Goal: Information Seeking & Learning: Learn about a topic

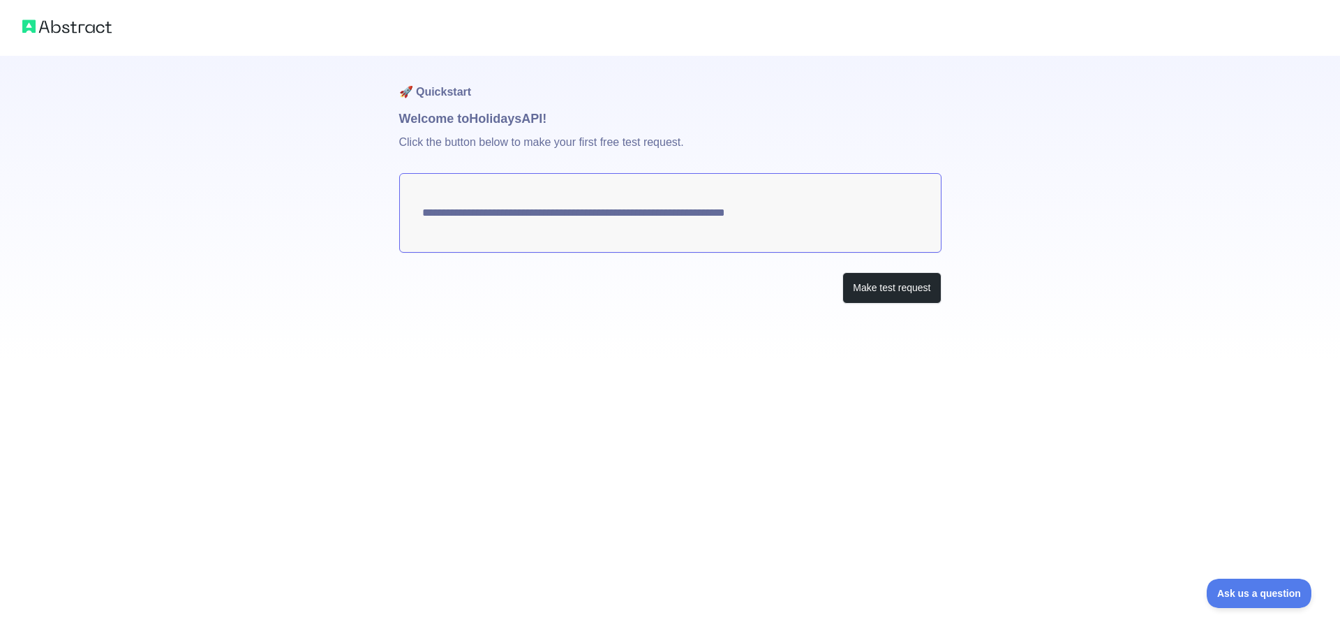
click at [646, 212] on textarea "**********" at bounding box center [670, 213] width 542 height 80
click at [896, 281] on button "Make test request" at bounding box center [891, 287] width 98 height 31
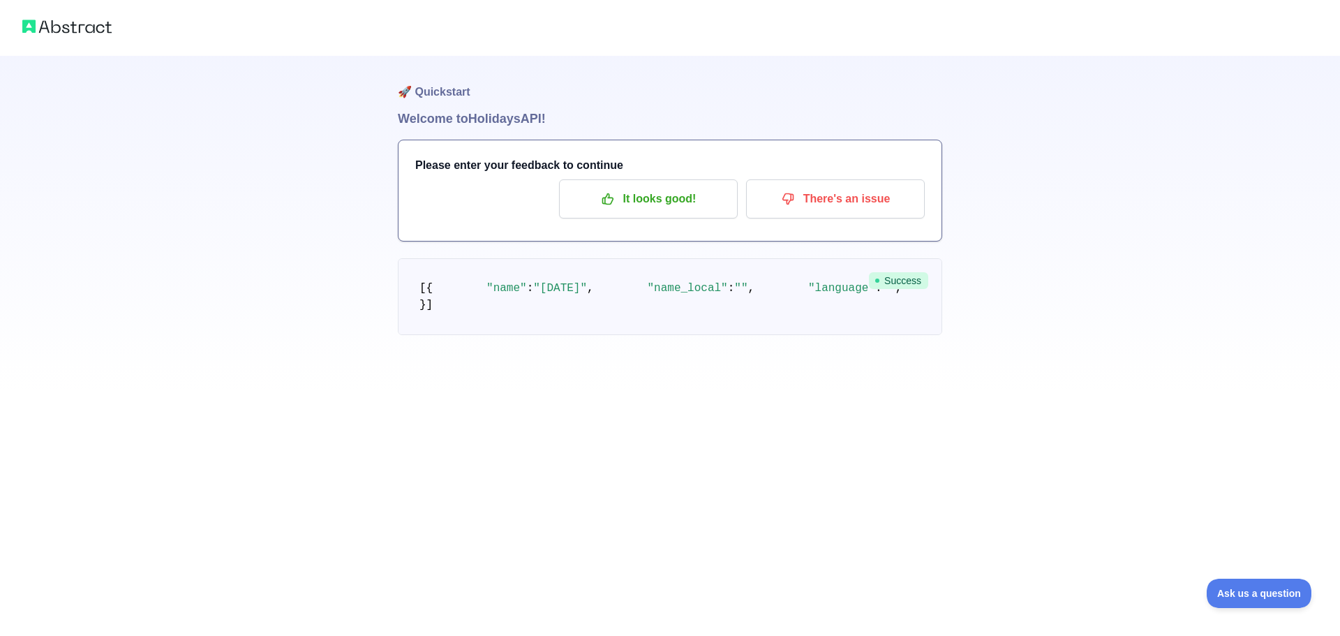
drag, startPoint x: 355, startPoint y: 314, endPoint x: 422, endPoint y: 282, distance: 74.3
click at [360, 313] on div "🚀 Quickstart Welcome to Holidays API! Please enter your feedback to continue It…" at bounding box center [670, 195] width 1340 height 391
click at [668, 200] on p "It looks good!" at bounding box center [648, 199] width 158 height 24
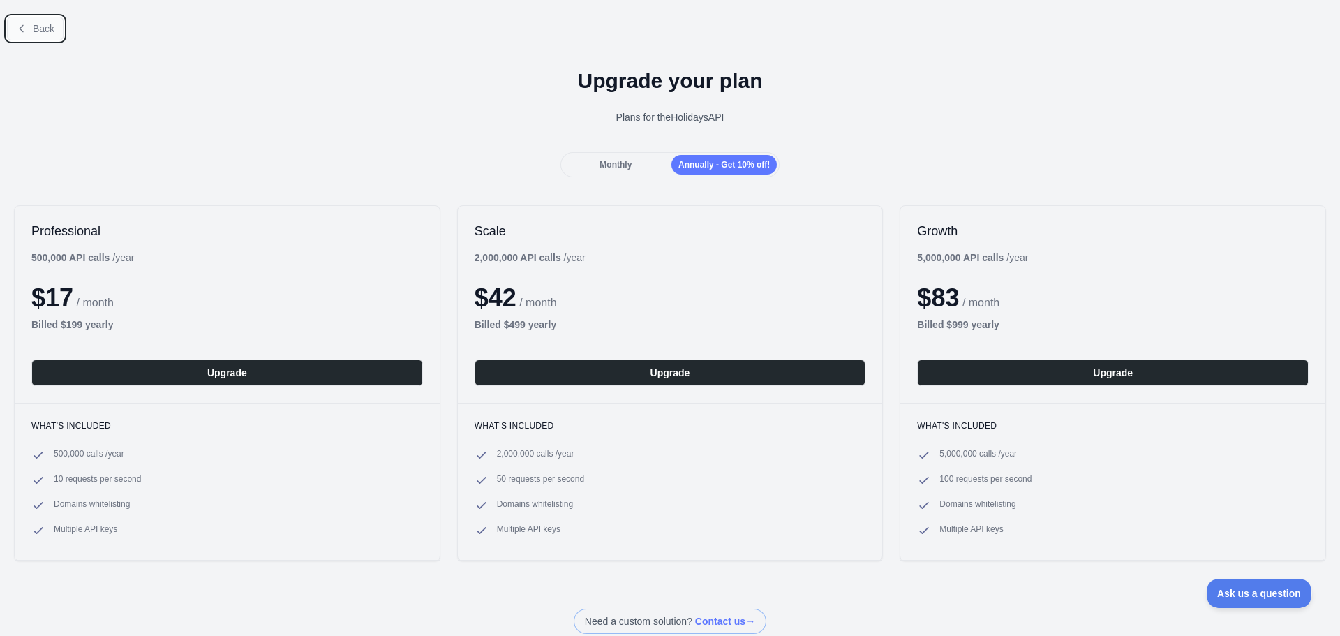
click at [39, 30] on span "Back" at bounding box center [44, 28] width 22 height 11
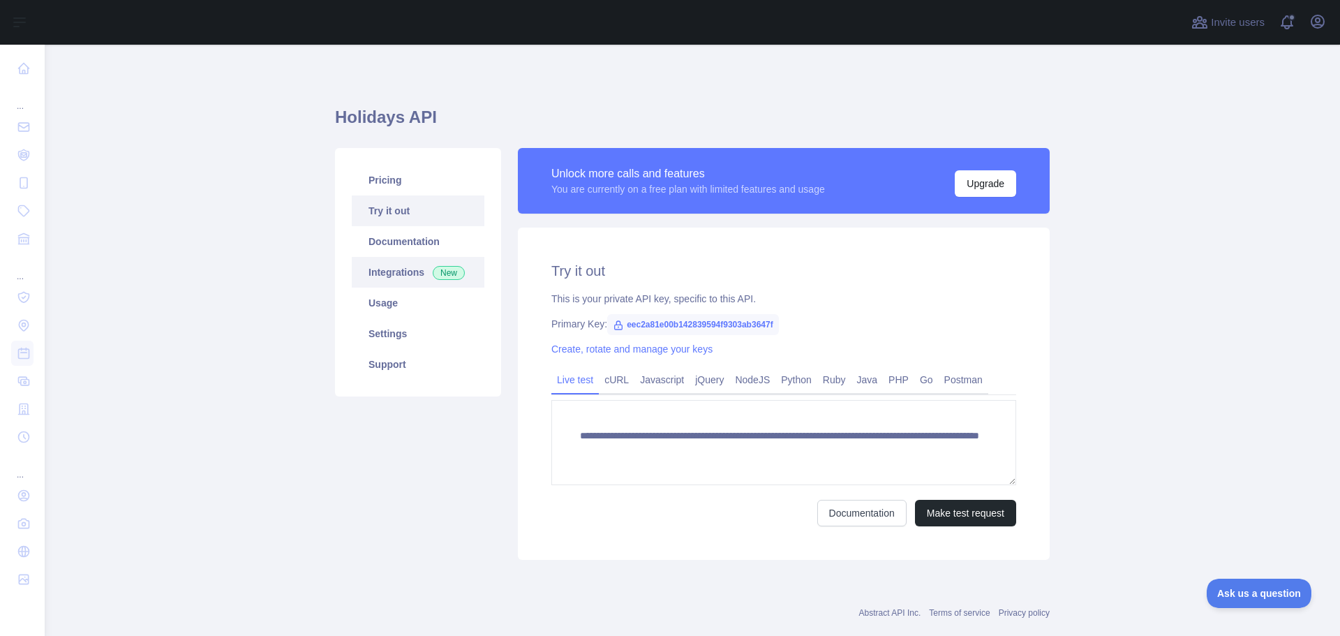
click at [401, 270] on link "Integrations New" at bounding box center [418, 272] width 133 height 31
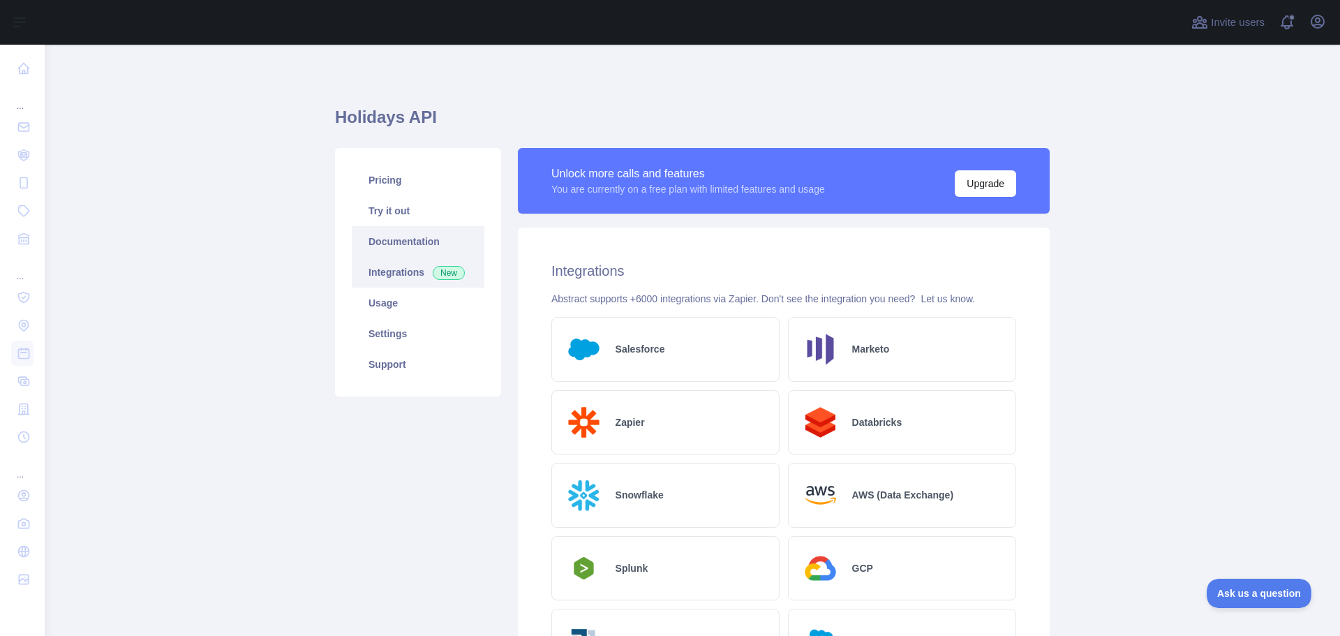
click at [375, 244] on link "Documentation" at bounding box center [418, 241] width 133 height 31
click at [388, 204] on link "Try it out" at bounding box center [418, 210] width 133 height 31
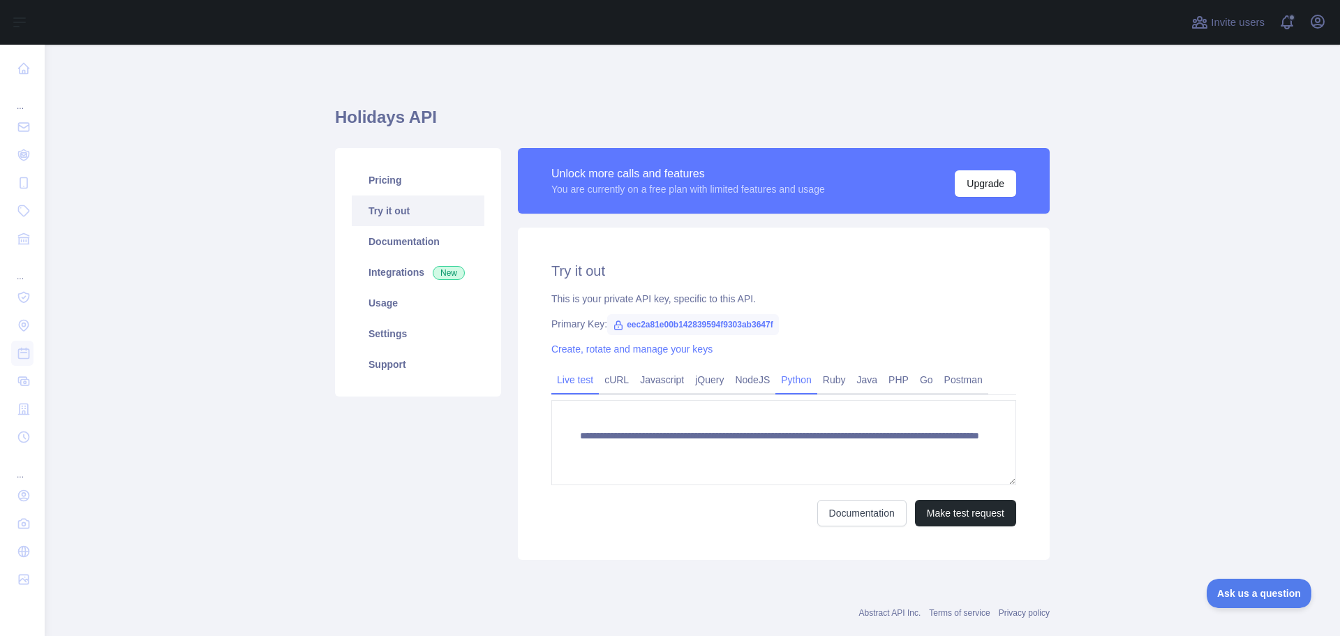
click at [791, 381] on link "Python" at bounding box center [796, 379] width 42 height 22
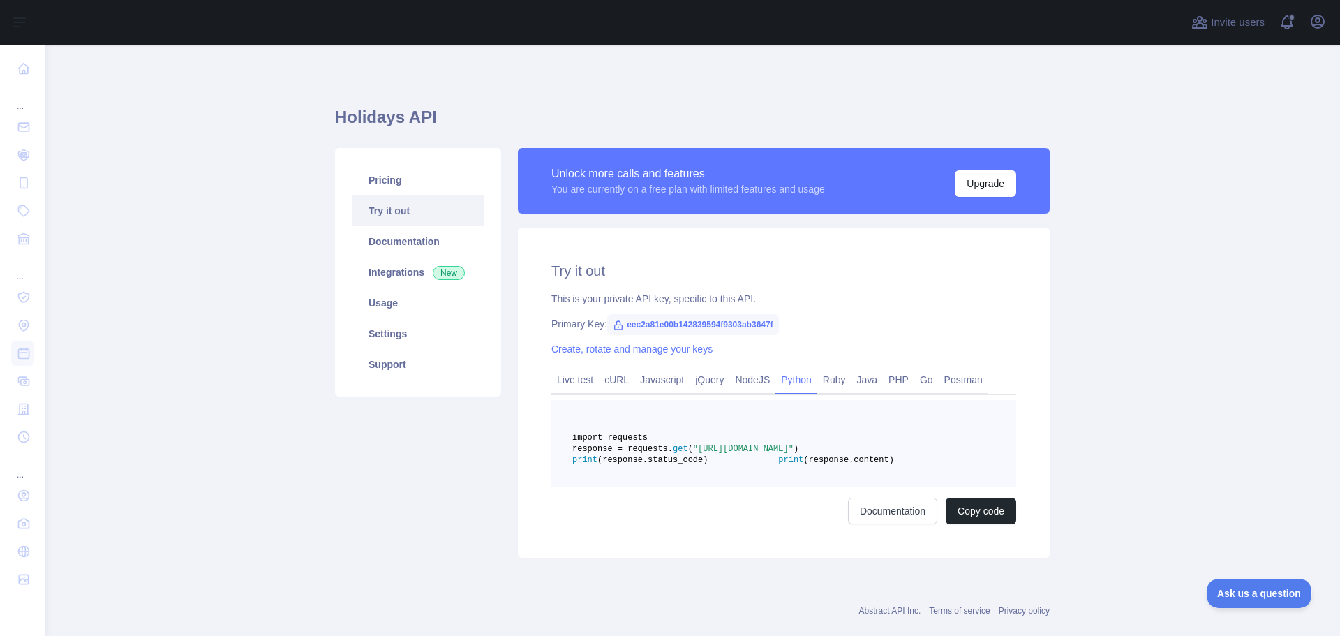
drag, startPoint x: 791, startPoint y: 470, endPoint x: 801, endPoint y: 470, distance: 9.8
click at [794, 454] on span ""[URL][DOMAIN_NAME]"" at bounding box center [743, 449] width 100 height 10
click at [613, 326] on icon at bounding box center [618, 325] width 11 height 11
drag, startPoint x: 619, startPoint y: 325, endPoint x: 770, endPoint y: 325, distance: 150.7
click at [770, 325] on span "eec2a81e00b142839594f9303ab3647f" at bounding box center [693, 324] width 172 height 21
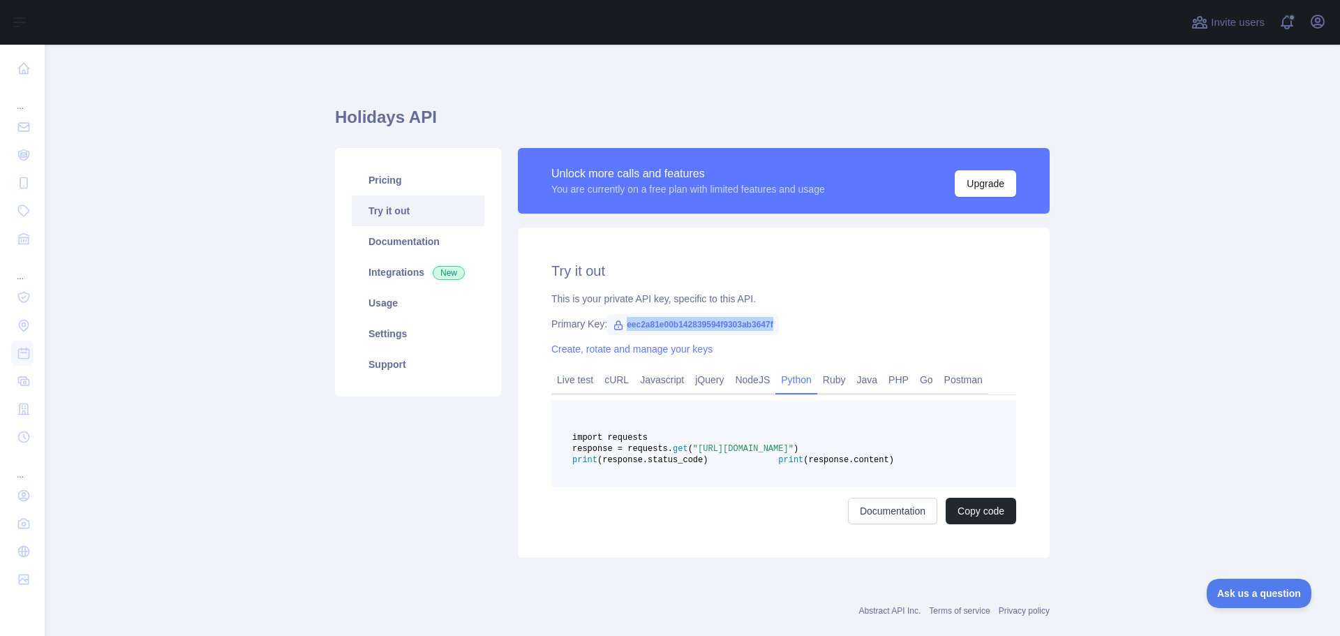
copy span "eec2a81e00b142839594f9303ab3647f"
click at [1311, 26] on icon "button" at bounding box center [1317, 21] width 17 height 17
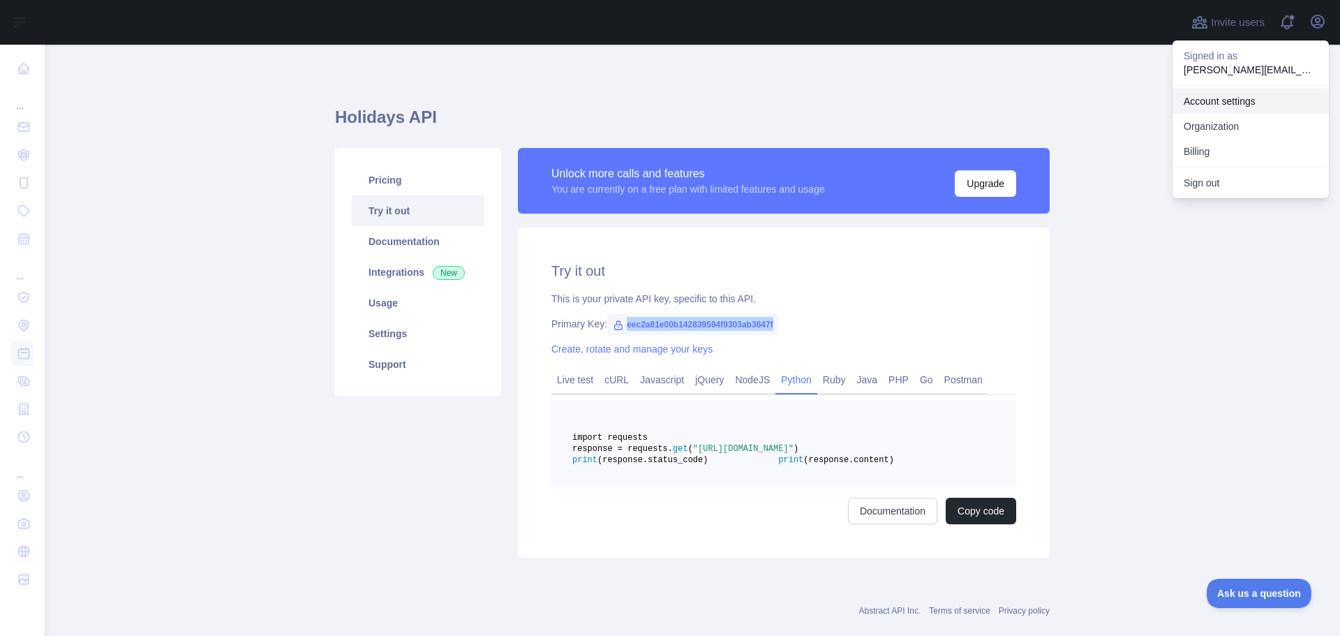
click at [1239, 99] on link "Account settings" at bounding box center [1250, 101] width 156 height 25
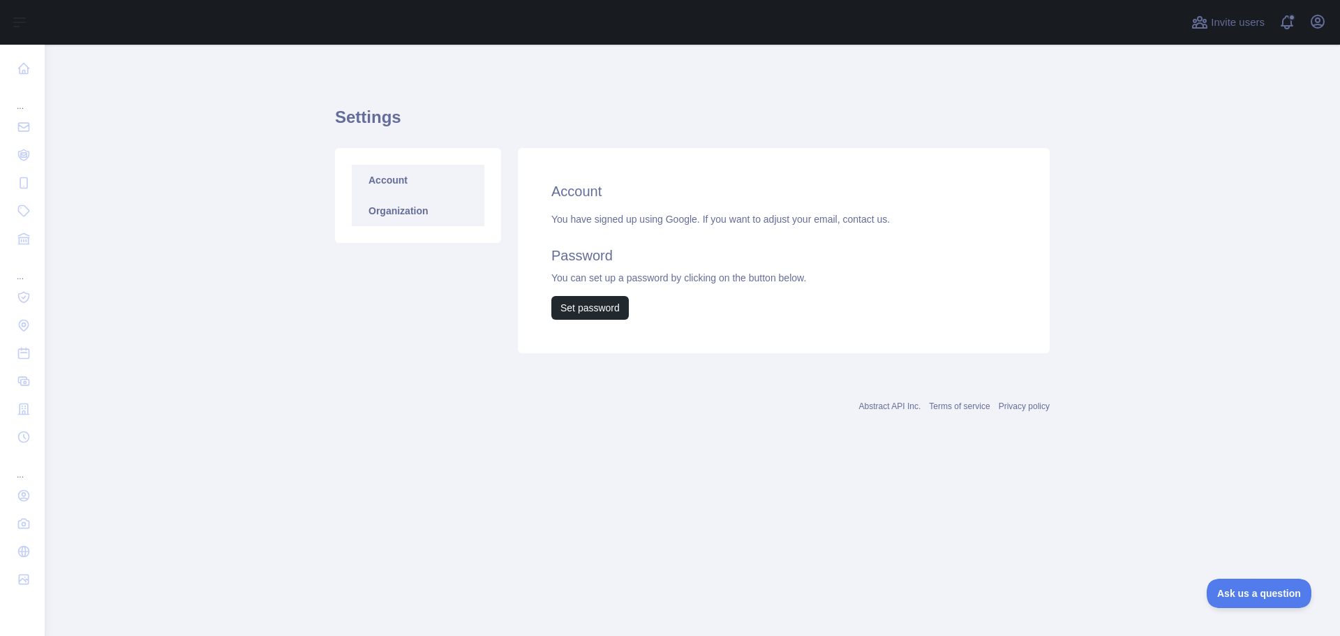
click at [389, 212] on link "Organization" at bounding box center [418, 210] width 133 height 31
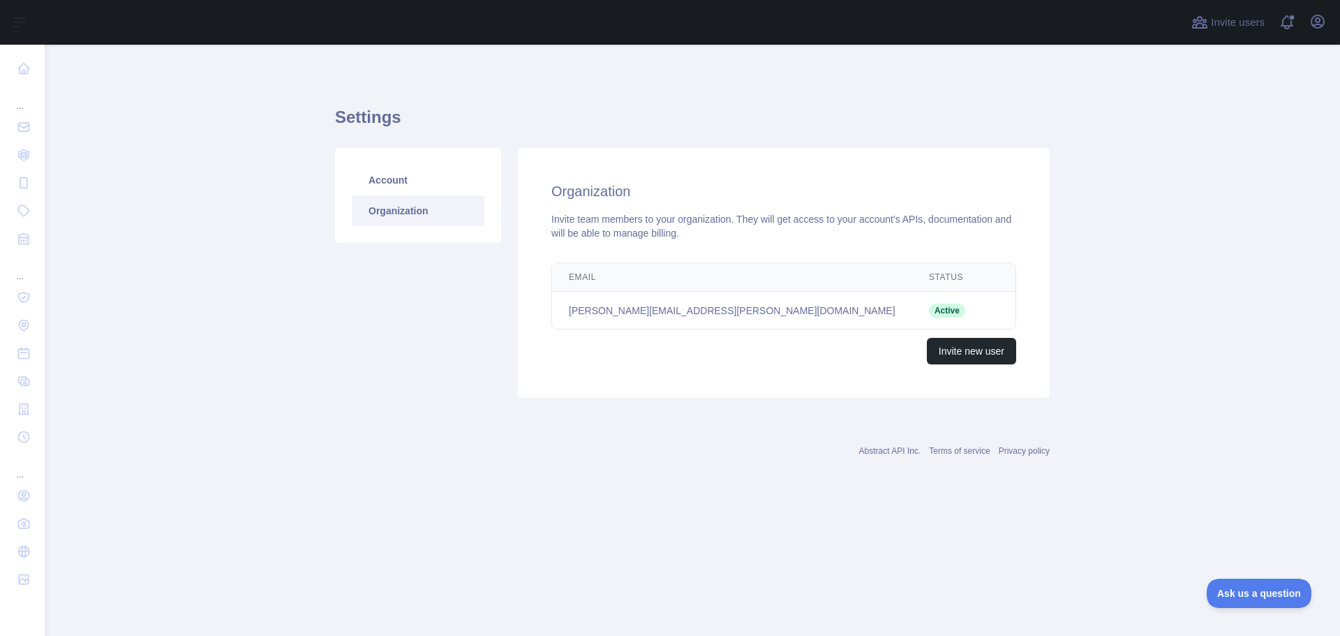
click at [929, 309] on span "Active" at bounding box center [947, 311] width 36 height 14
click at [403, 185] on link "Account" at bounding box center [418, 180] width 133 height 31
